Goal: Find specific page/section: Find specific page/section

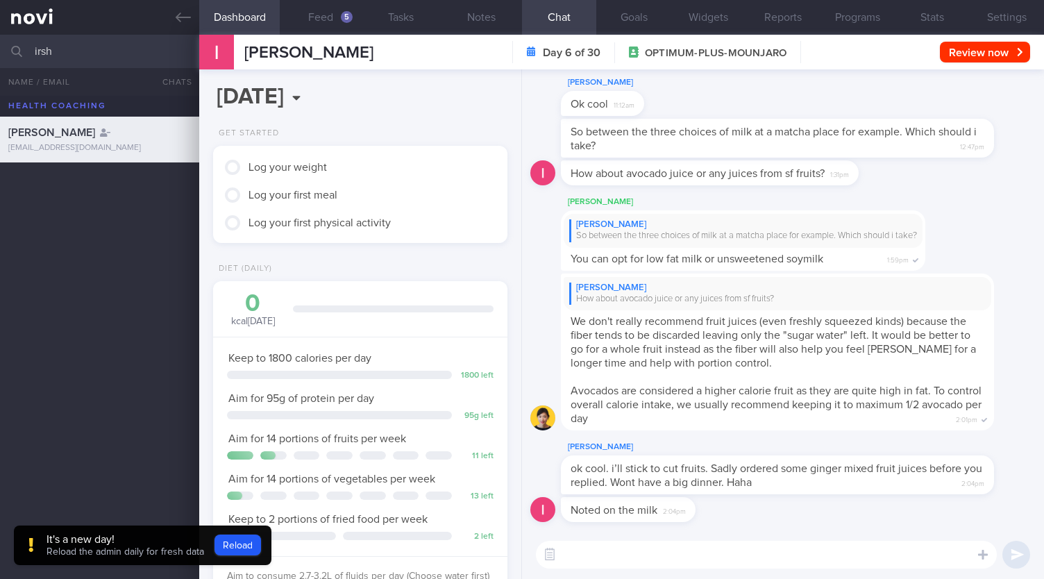
scroll to position [149, 258]
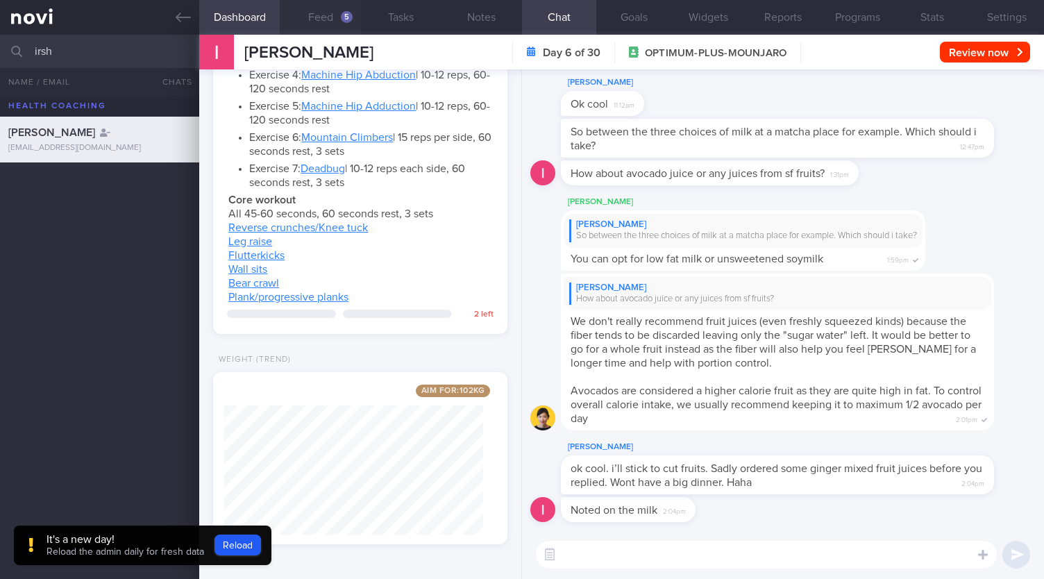
click at [300, 10] on button "Feed 5" at bounding box center [320, 17] width 81 height 35
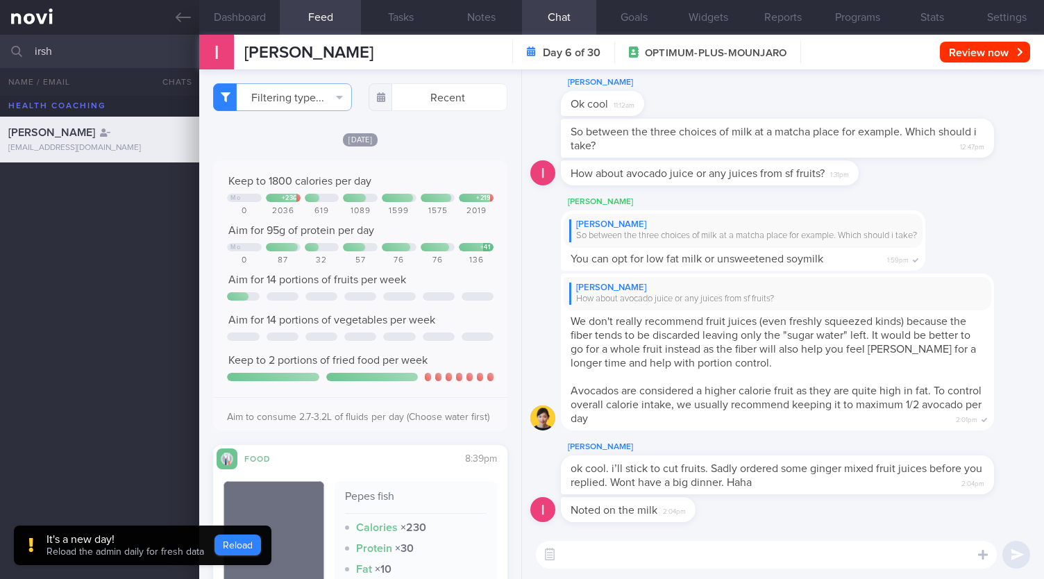
click at [238, 542] on button "Reload" at bounding box center [237, 544] width 47 height 21
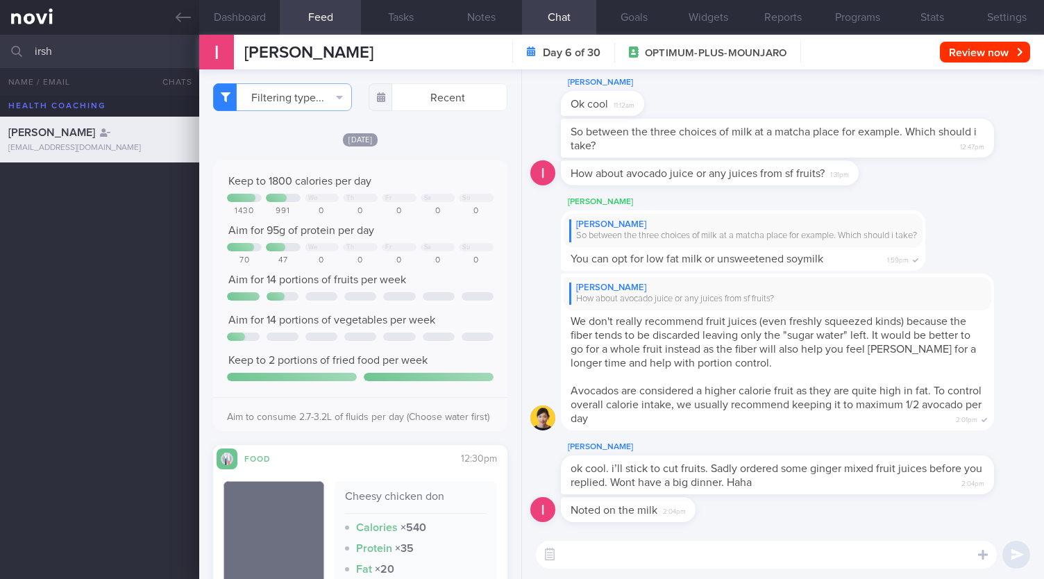
drag, startPoint x: 58, startPoint y: 52, endPoint x: 4, endPoint y: 49, distance: 54.2
click at [4, 49] on div "irsh All active patients Assigned patients All active patients Archived patients" at bounding box center [522, 51] width 1044 height 33
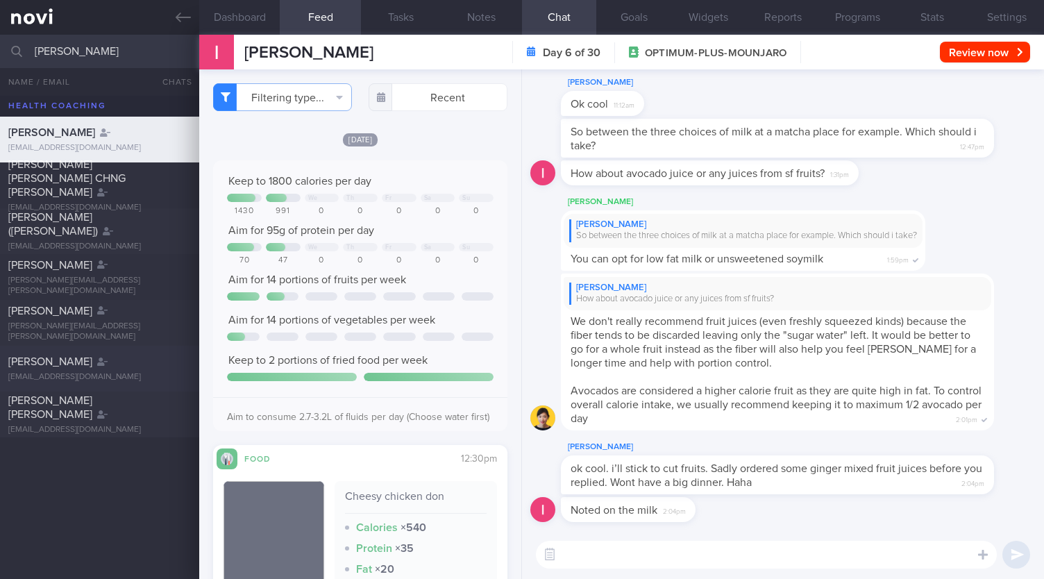
type input "sarah"
drag, startPoint x: 52, startPoint y: 354, endPoint x: 95, endPoint y: 382, distance: 51.6
click at [52, 354] on div "Sarah Daud sarahsiowdaud@gmail.com" at bounding box center [522, 369] width 1044 height 46
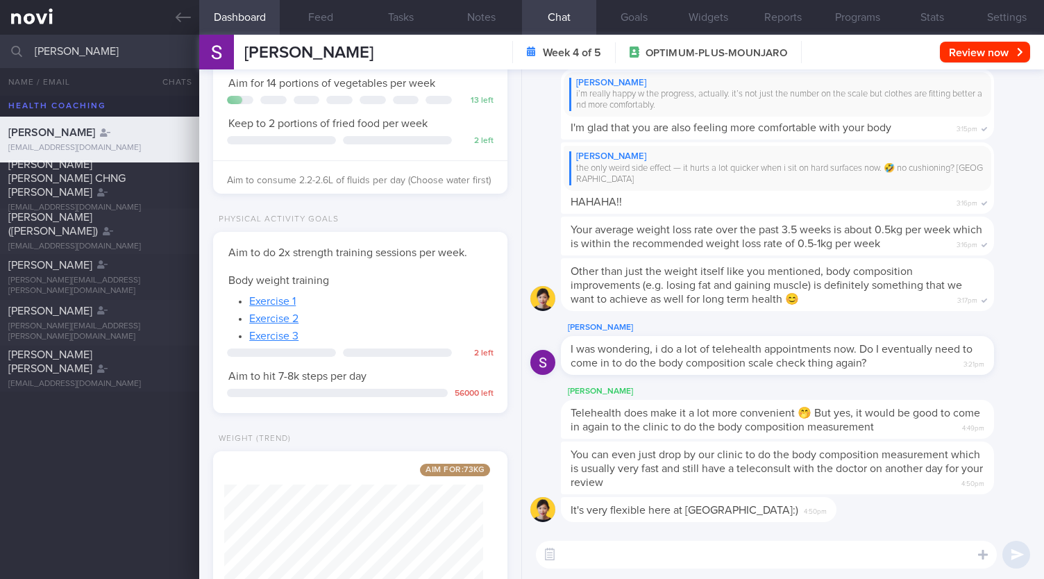
scroll to position [351, 0]
